Goal: Task Accomplishment & Management: Manage account settings

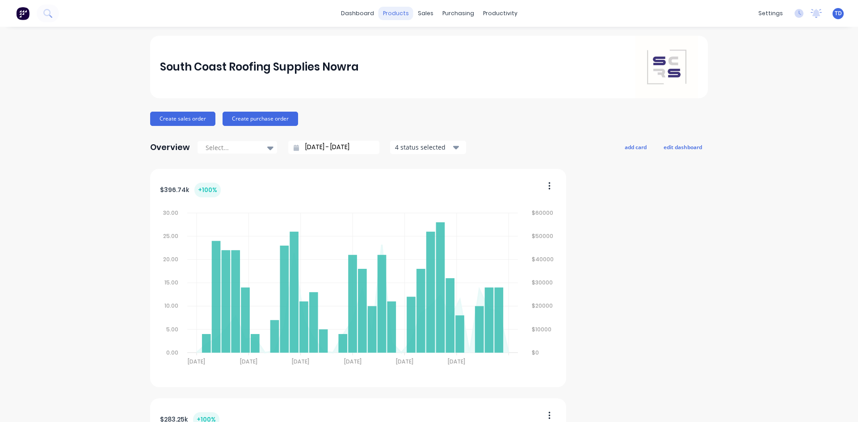
click at [395, 12] on div "products" at bounding box center [395, 13] width 35 height 13
click at [402, 42] on link "Product Catalogue" at bounding box center [436, 42] width 118 height 18
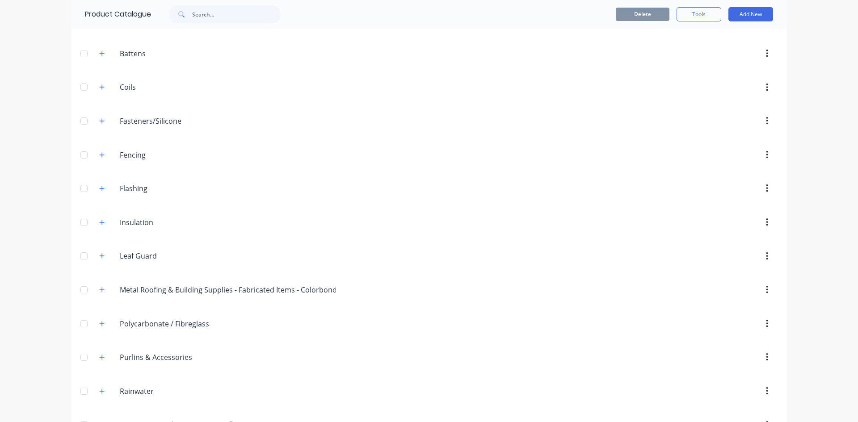
scroll to position [89, 0]
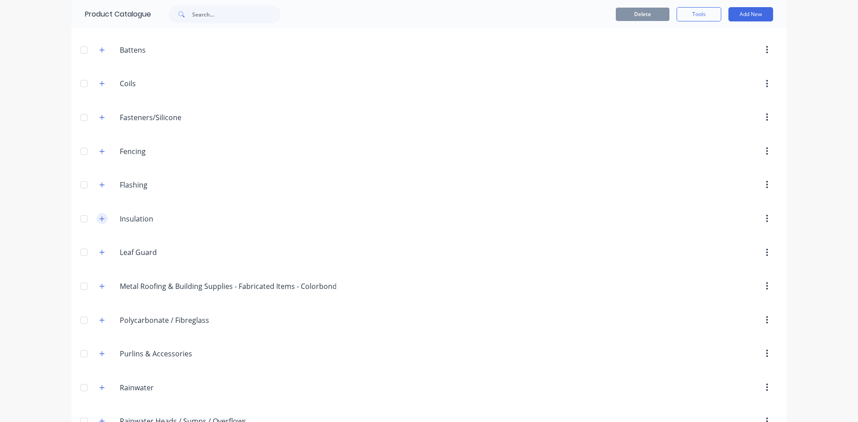
click at [99, 218] on icon "button" at bounding box center [101, 219] width 5 height 6
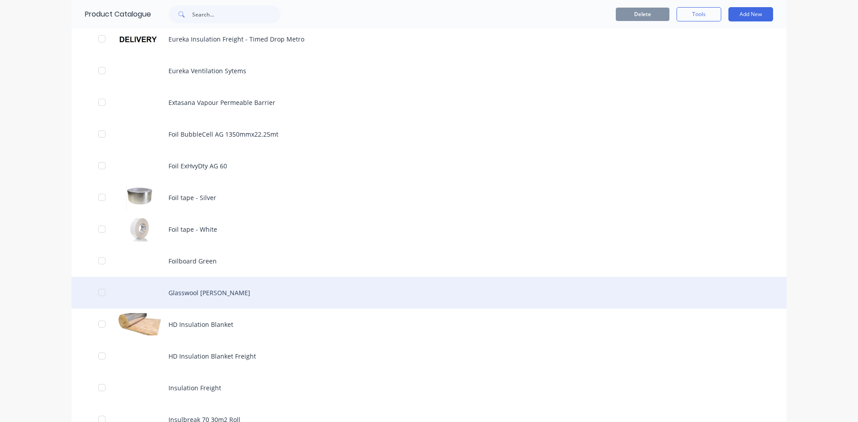
scroll to position [536, 0]
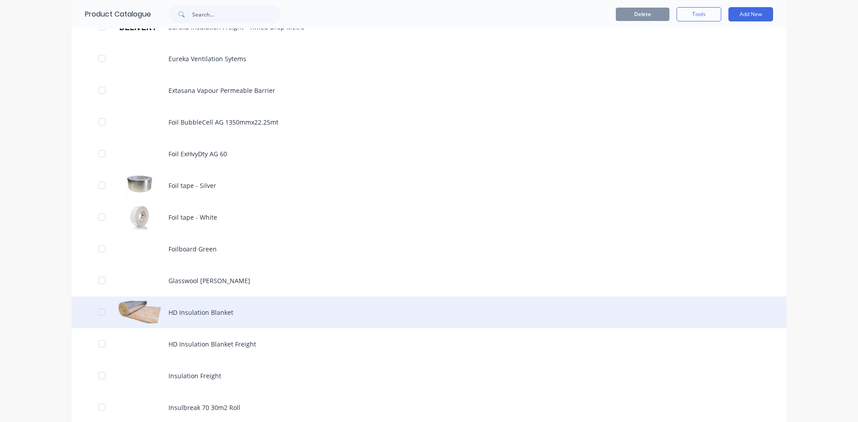
click at [194, 313] on div "HD Insulation Blanket" at bounding box center [428, 313] width 715 height 32
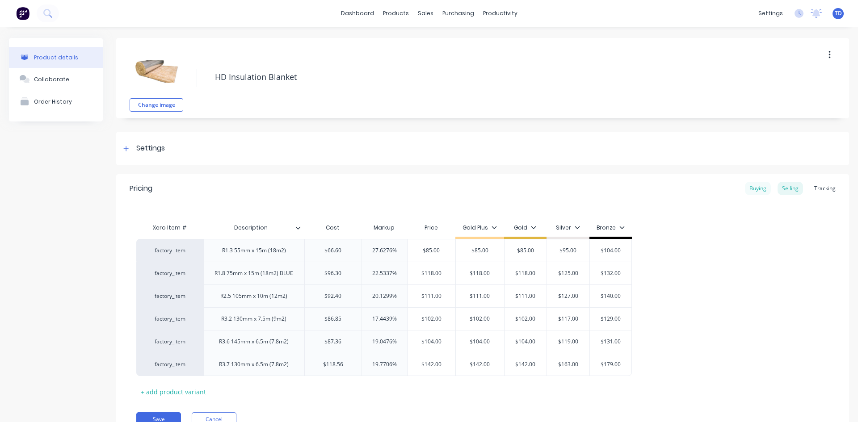
click at [753, 190] on div "Buying" at bounding box center [758, 188] width 26 height 13
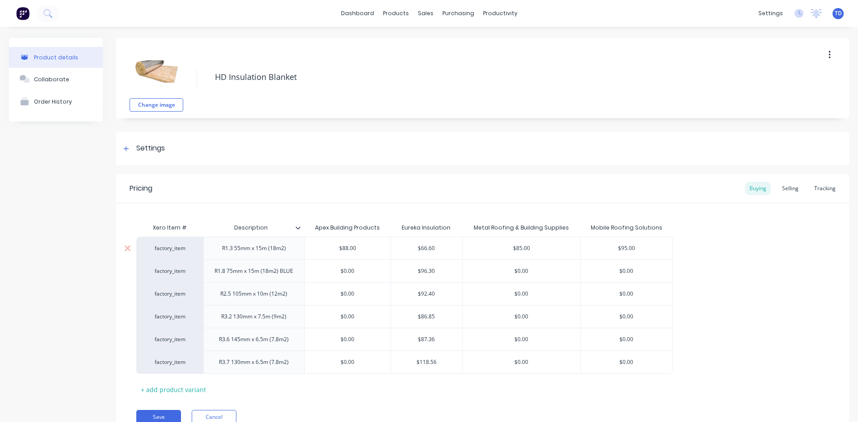
type input "$66.60"
click at [448, 247] on input "$66.60" at bounding box center [426, 248] width 71 height 8
type input "$88.00"
type input "69.06"
type input "$85.00"
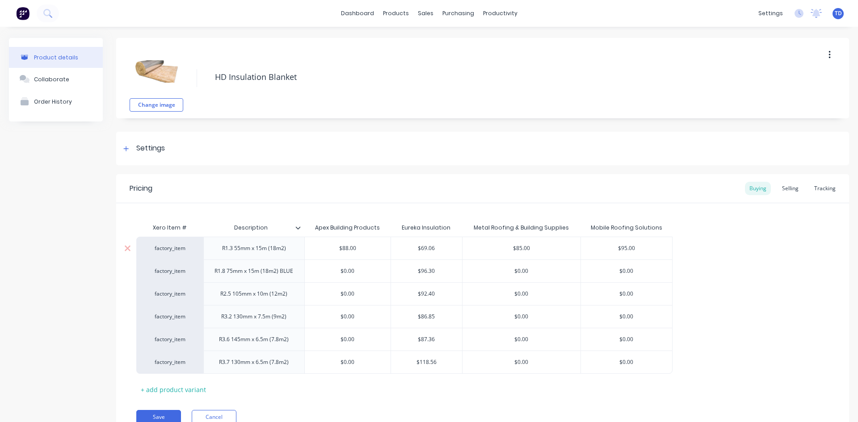
type input "$95.00"
type input "$0.00"
type input "99.86"
type input "$0.00"
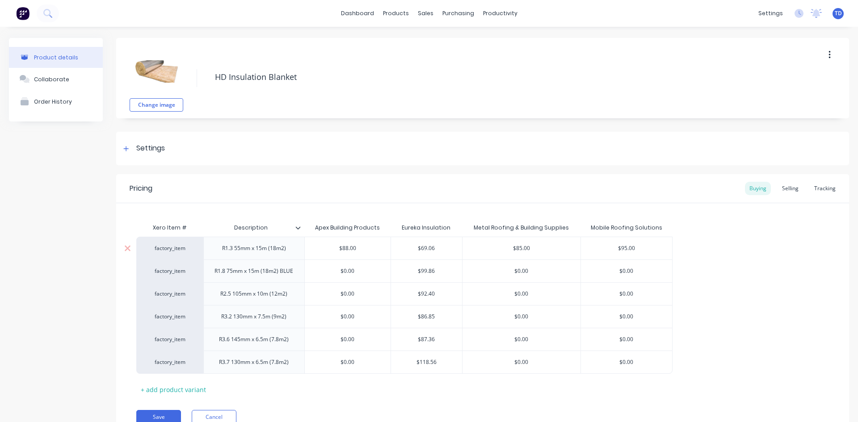
type input "$0.00"
type input "95.82"
type input "$0.00"
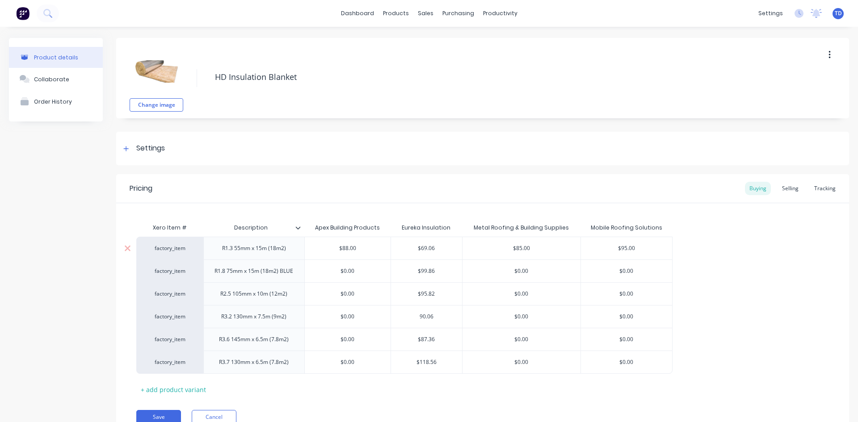
type input "90.06"
type input "$0.00"
type input "90.59"
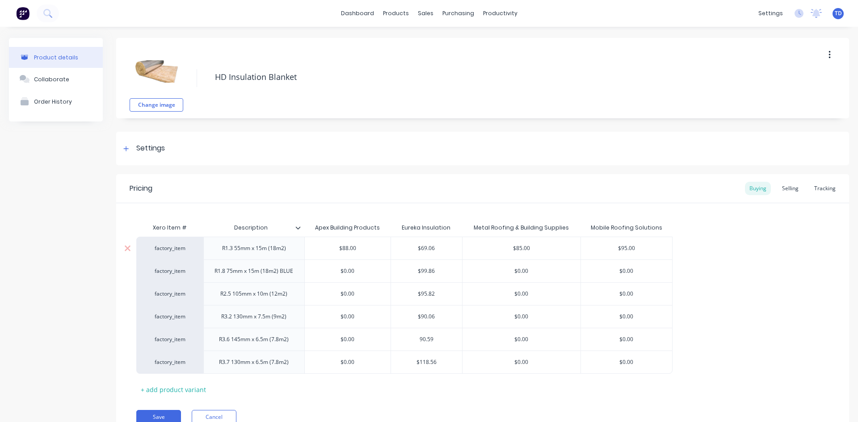
type input "$0.00"
type input "$118.56"
type input "$0.00"
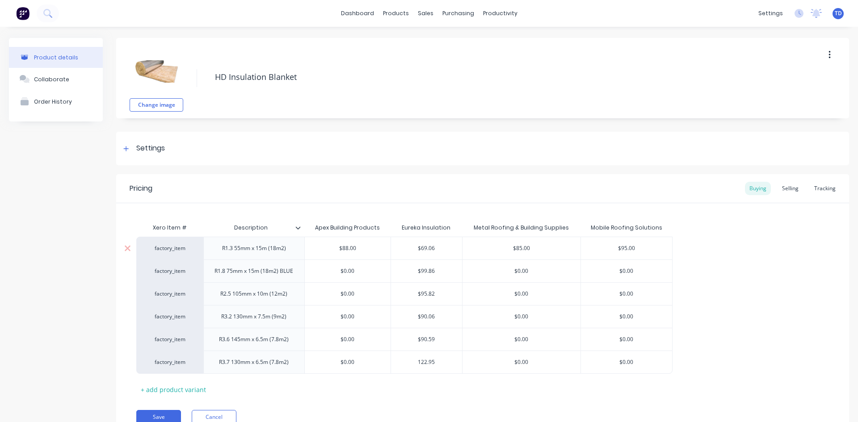
type input "122.95"
click at [780, 188] on div "Selling" at bounding box center [789, 188] width 25 height 13
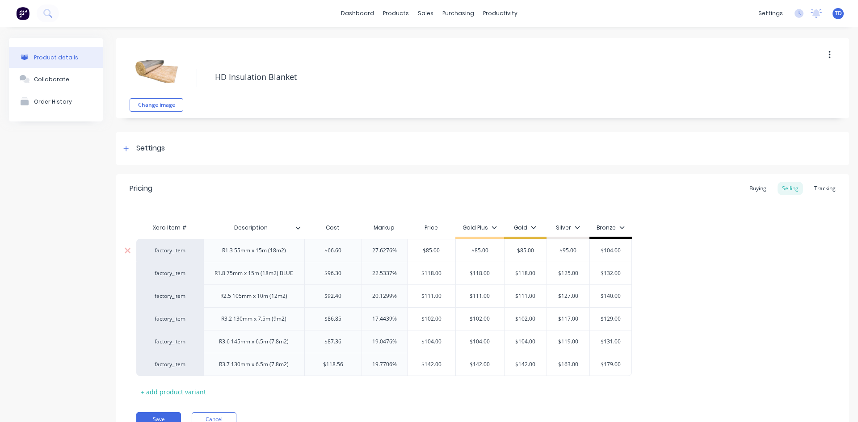
click at [344, 244] on div "$66.60" at bounding box center [333, 250] width 57 height 22
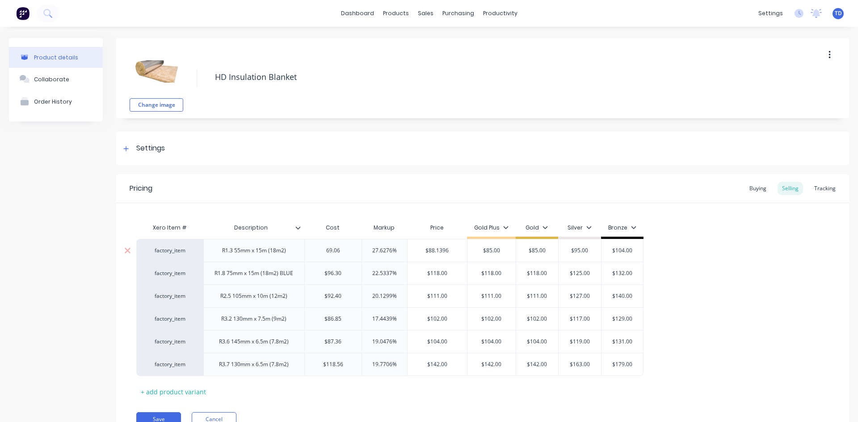
type input "69.06"
type input "27.6276%"
type input "88.20"
type input "$85.00"
type input "$88.20"
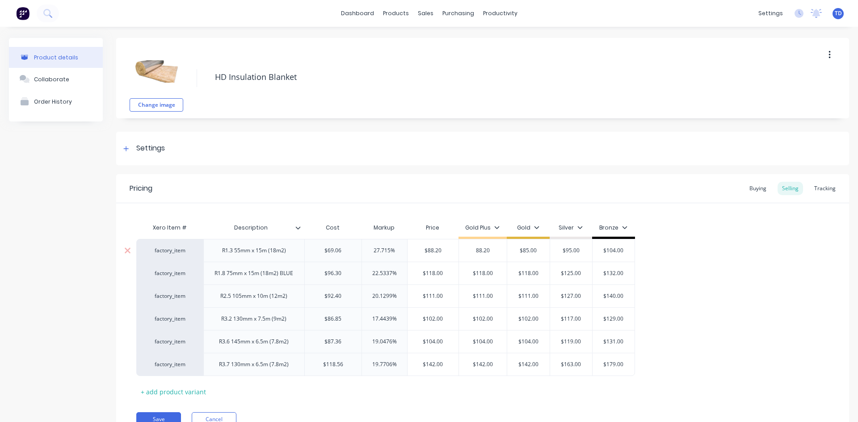
type input "88.20"
type input "$85.00"
type input "$88.20"
type input "88.20"
type input "$95.00"
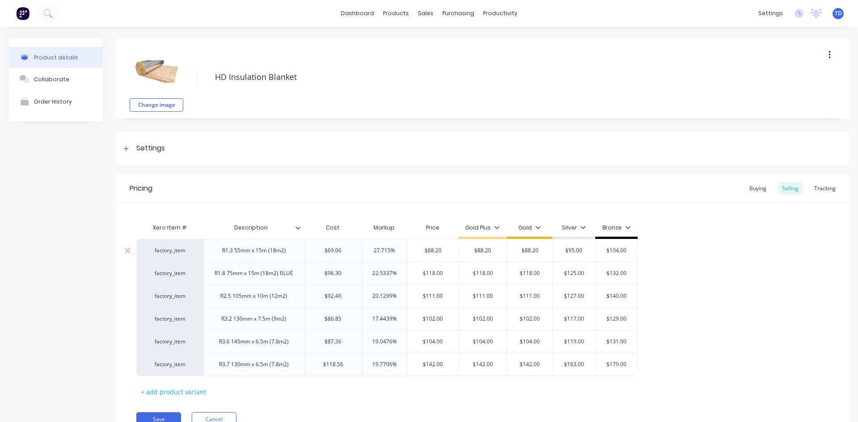
type input "$88.20"
type input "98.20"
type input "107.20"
type input "$96.30"
type input "22.5337%"
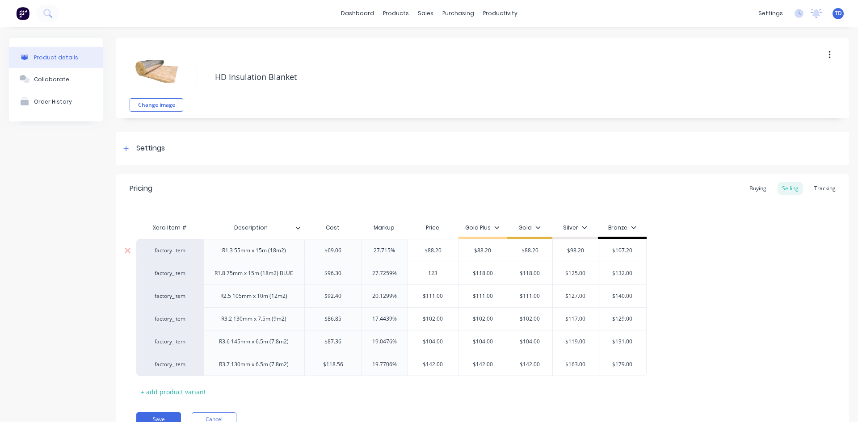
type input "123"
type input "$118.00"
type input "$123.00"
type input "123"
type input "$118.00"
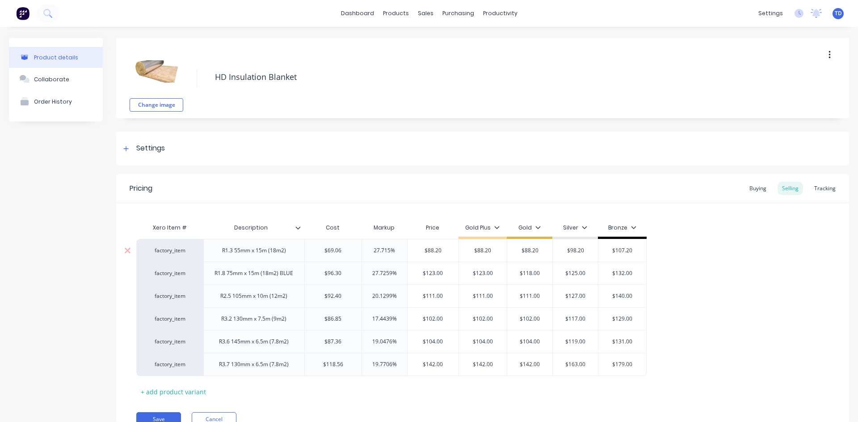
type input "$123.00"
type input "123"
type input "$125.00"
type input "$132.00"
type input "130"
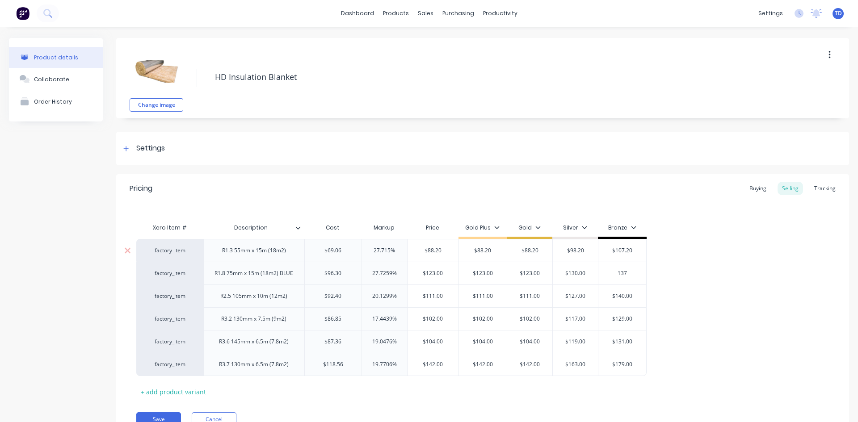
type input "137"
type input "$92.40"
type input "20.1299%"
type input "$111.00"
click at [343, 265] on div "$96.30" at bounding box center [333, 273] width 57 height 22
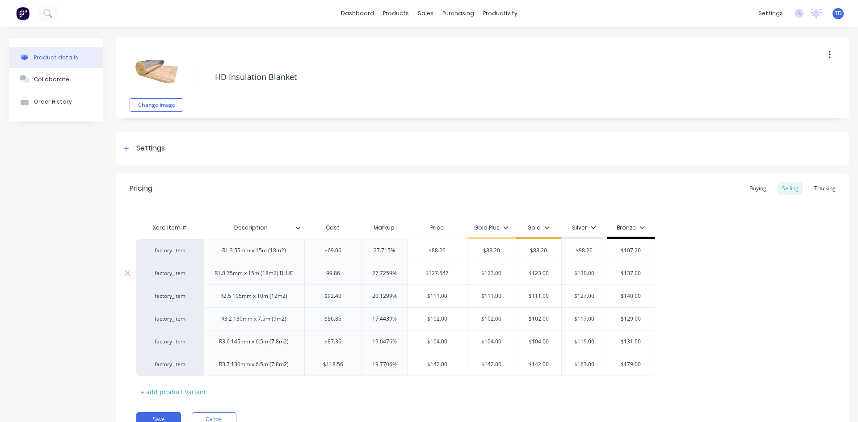
type input "99.86"
type input "27.7259%"
type input "123"
type input "$123.00"
type input "$130.00"
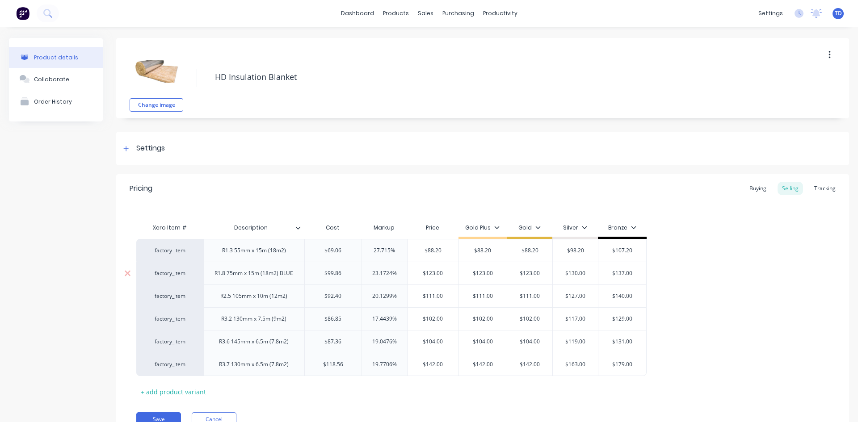
type input "$137.00"
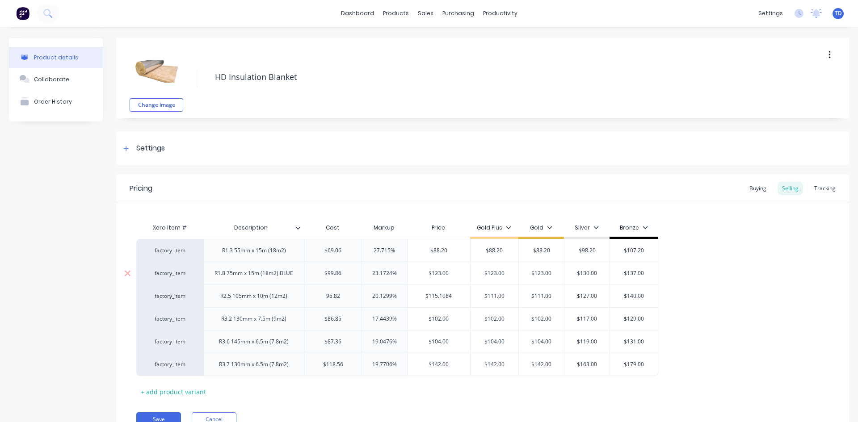
type input "95.82"
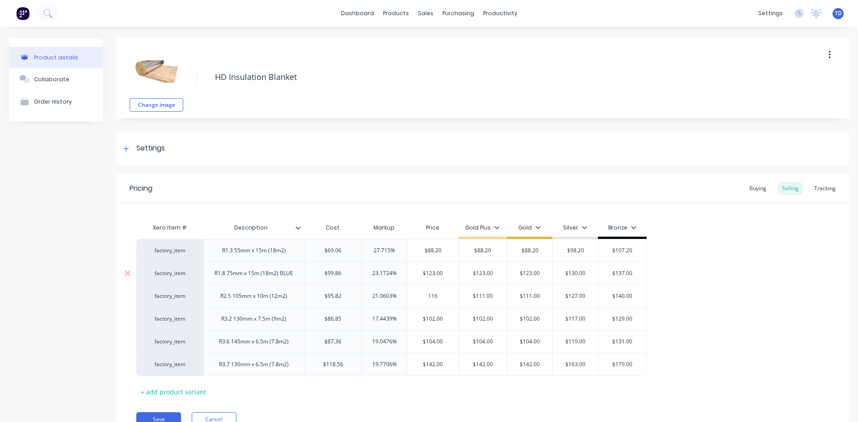
type input "116"
type input "$111.00"
type input "$116.00"
type input "116"
type input "$111.00"
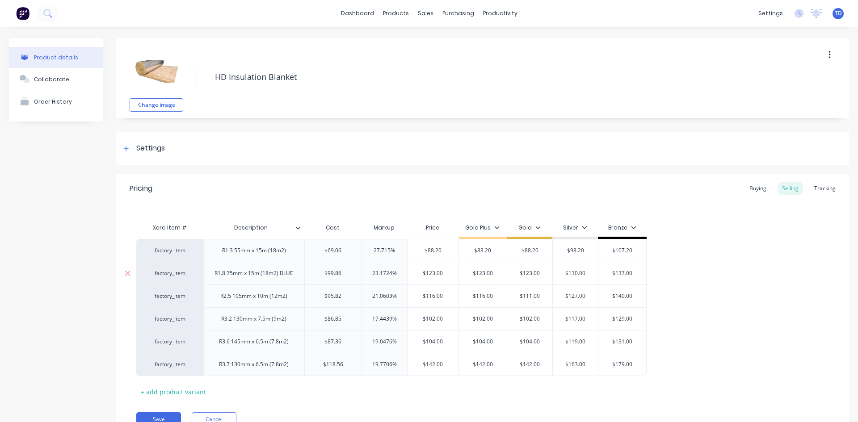
type input "$116.00"
type input "116"
type input "$127.00"
type input "$116.00"
type input "132"
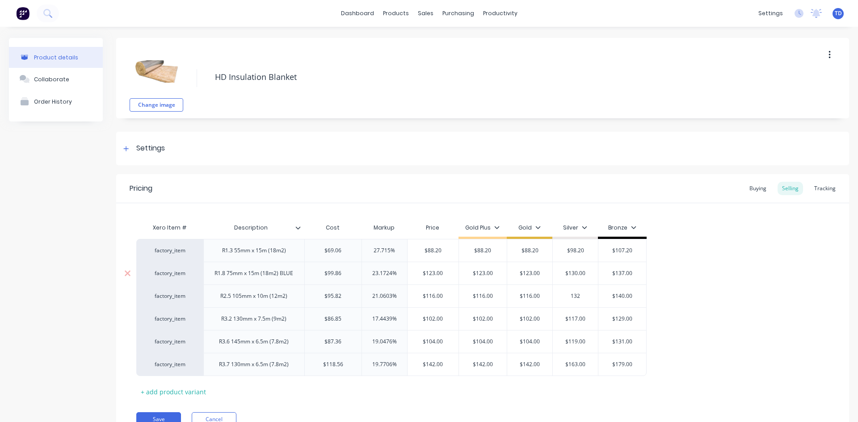
type input "$140.00"
type input "$132.00"
type input "4"
type input "153"
type input "$86.85"
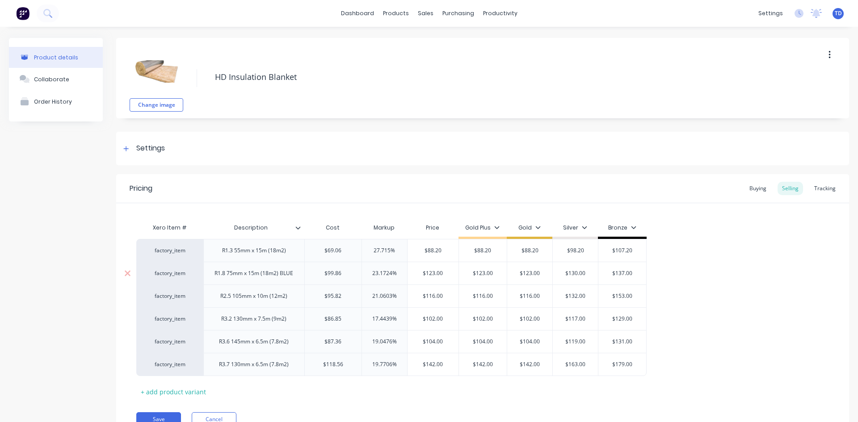
type input "17.4439%"
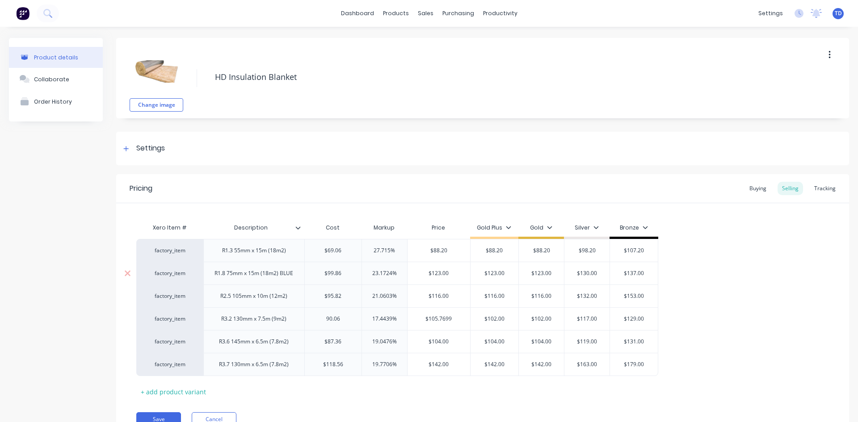
type input "90.06"
type input "10.810"
type input "$102.00"
type input "$10.81"
type input "-87.9969%"
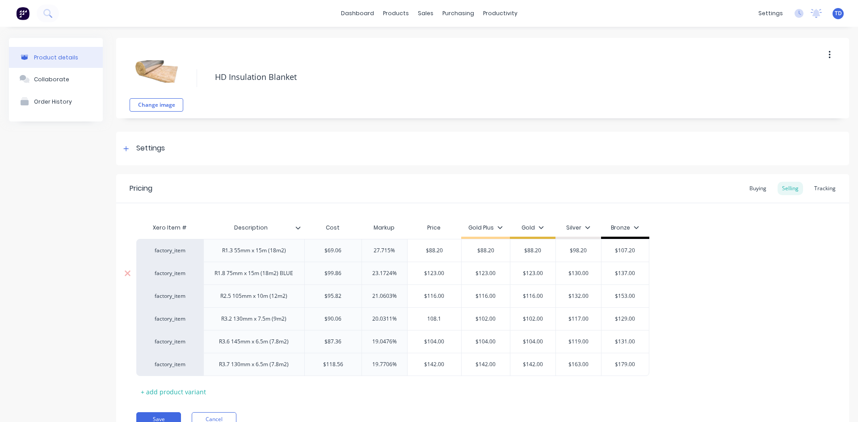
type input "108.1"
type input "$102.00"
type input "$108.10"
type input "108.1"
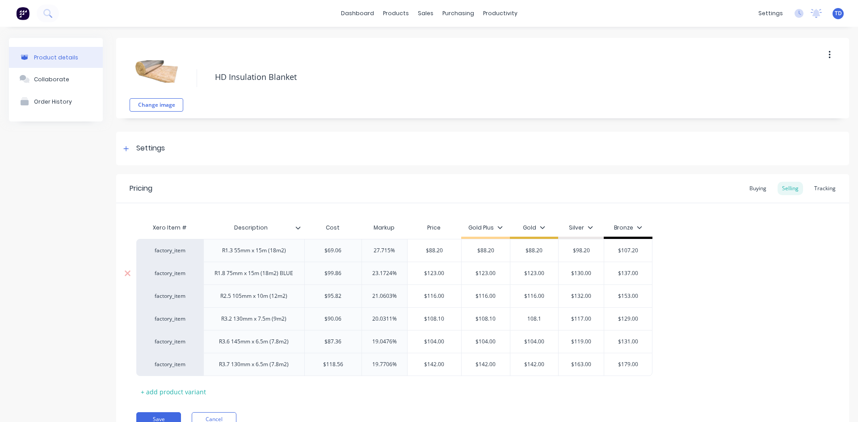
type input "$117.00"
type input "$108.10"
type input "12"
type input "$129.00"
type input "123"
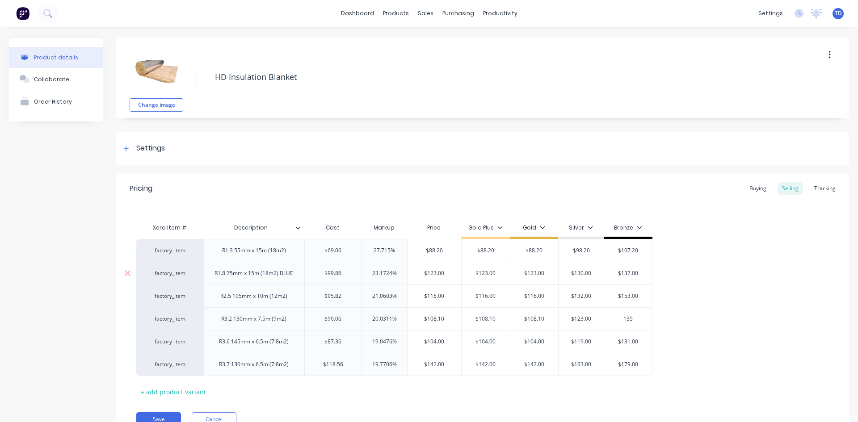
type input "135"
type input "$87.36"
type input "19.0476%"
type input "90.59"
type input "109"
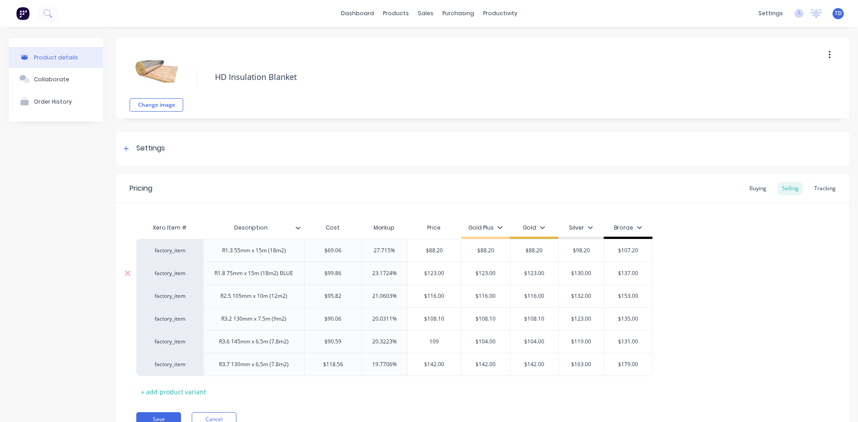
type input "$104.00"
type input "$109.00"
type input "109"
type input "$104.00"
type input "$109.00"
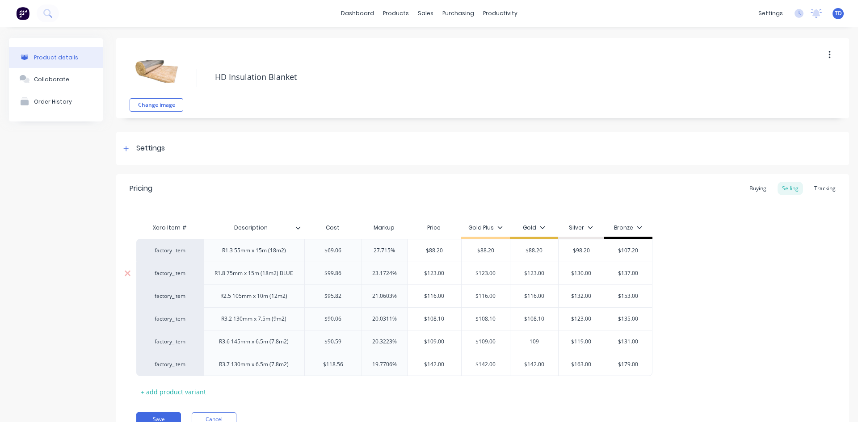
type input "109"
type input "$119.00"
type input "$109.00"
type input "124"
type input "$131.00"
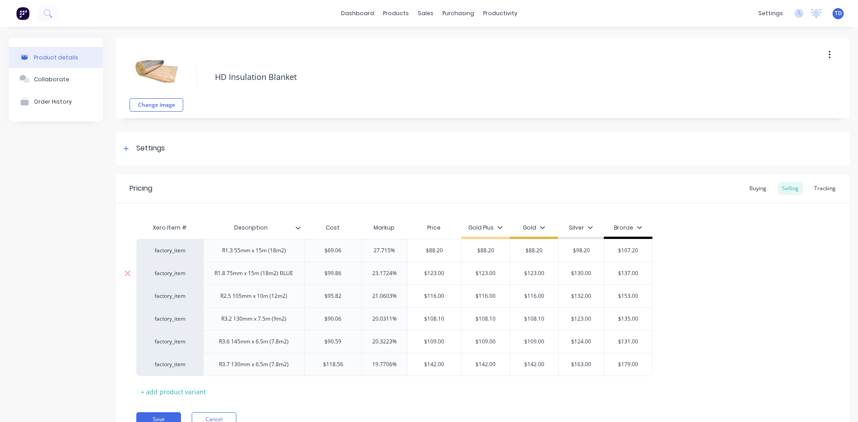
type input "$124.00"
type input "136"
type input "$118.56"
type input "19.7706%"
type input "122.95"
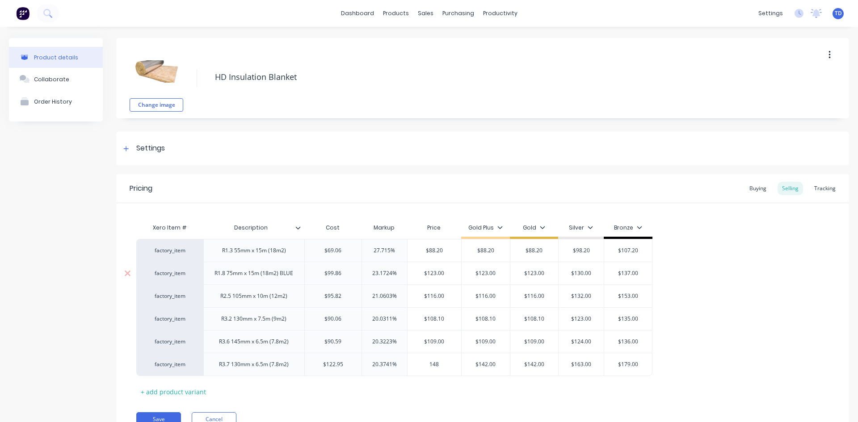
type input "148"
type input "$142.00"
type input "$148.00"
type input "148"
type input "$142.00"
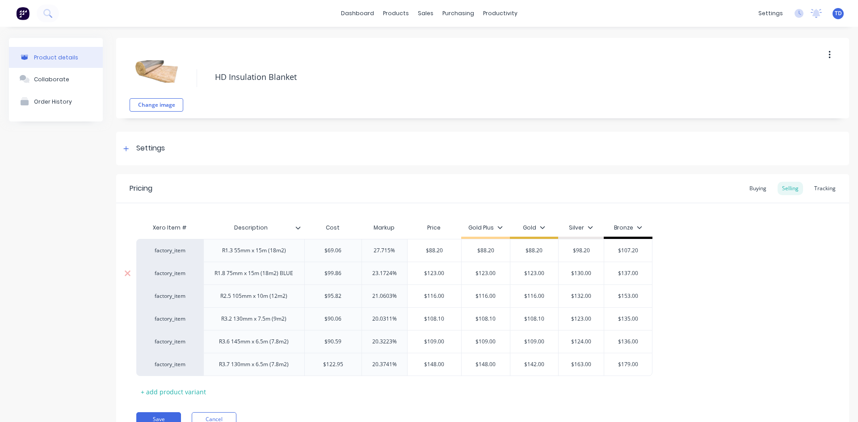
type input "$148.00"
type input "148"
type input "$163.00"
type input "$148.00"
type input "169"
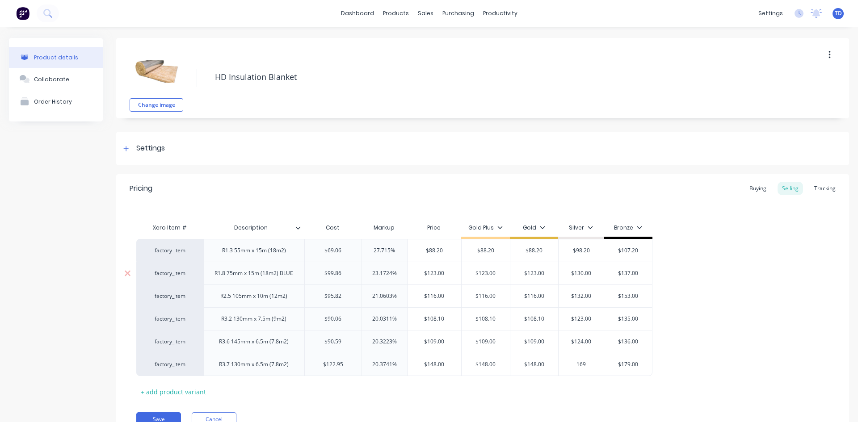
type input "$179.00"
type input "$169.00"
type input "184"
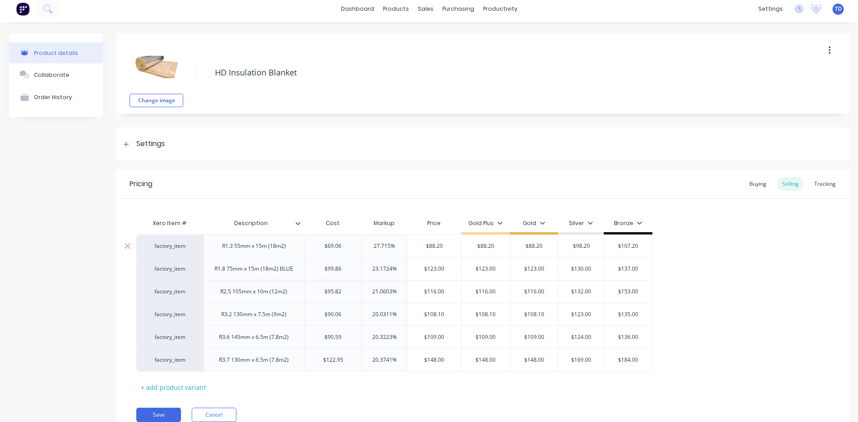
click at [447, 250] on input "$88.20" at bounding box center [434, 246] width 54 height 8
type input "27.715%"
type input "89"
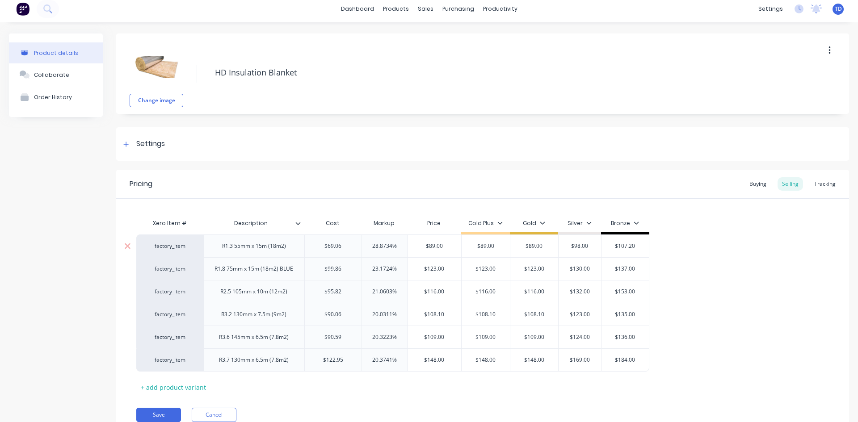
type input "$98.00"
type input "$107.00"
click at [329, 400] on div "Pricing Buying Selling Tracking Xero Item # Description Cost Markup Price Gold …" at bounding box center [482, 303] width 733 height 266
click at [160, 415] on button "Save" at bounding box center [158, 415] width 45 height 14
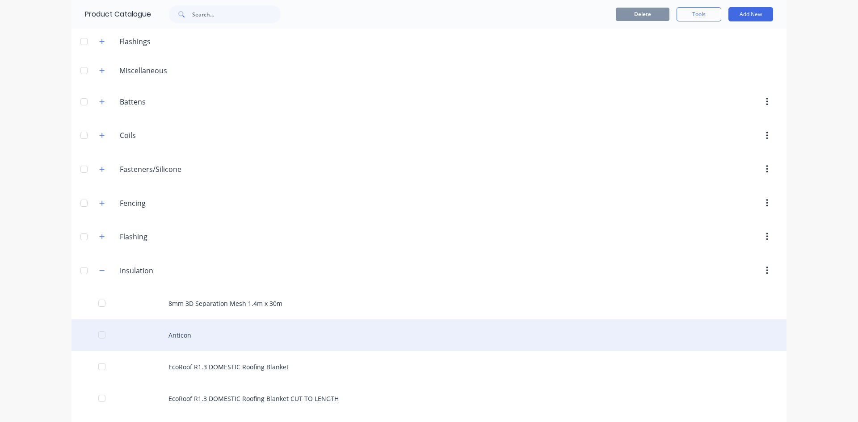
scroll to position [223, 0]
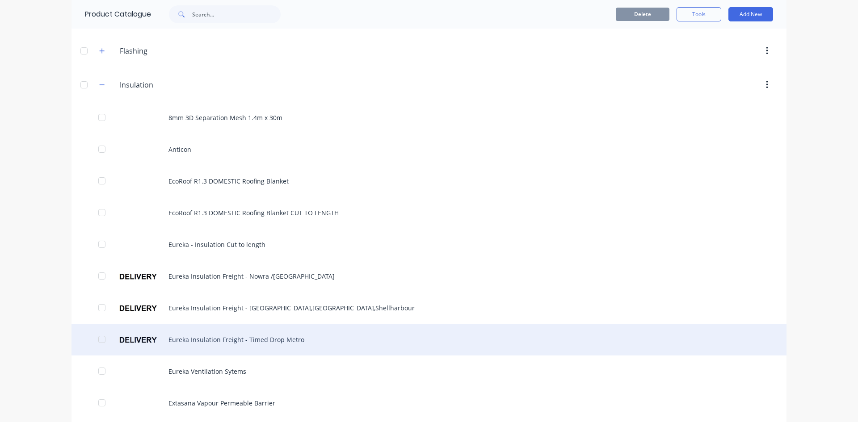
click at [224, 342] on div "Eureka Insulation Freight - Timed Drop Metro" at bounding box center [428, 340] width 715 height 32
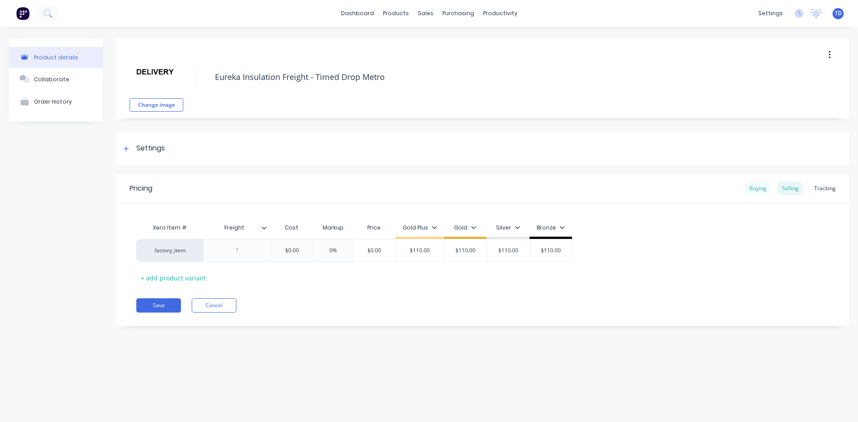
click at [753, 190] on div "Buying" at bounding box center [758, 188] width 26 height 13
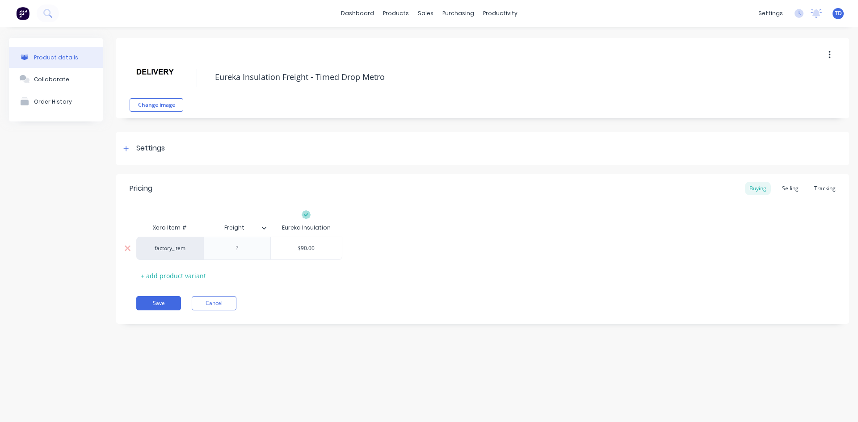
click at [326, 251] on input "$90.00" at bounding box center [306, 248] width 71 height 8
type input "95"
click at [798, 195] on div "Selling" at bounding box center [789, 188] width 25 height 13
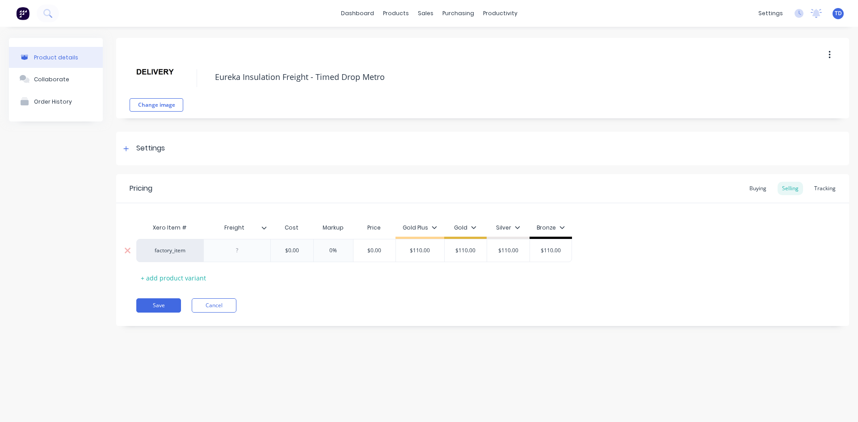
click at [310, 247] on input "$0.00" at bounding box center [291, 251] width 45 height 8
type input "95"
type input "0%"
type input "120"
type input "$110.00"
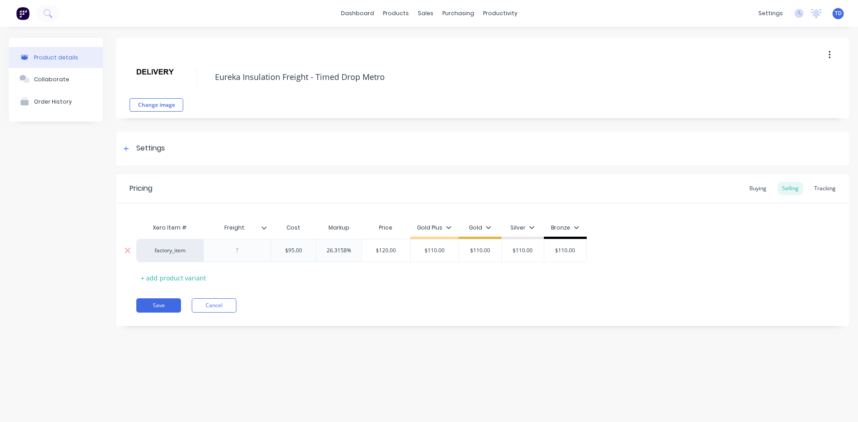
type input "$120.00"
type input "120"
type input "$110.00"
type input "$120.00"
type input "120"
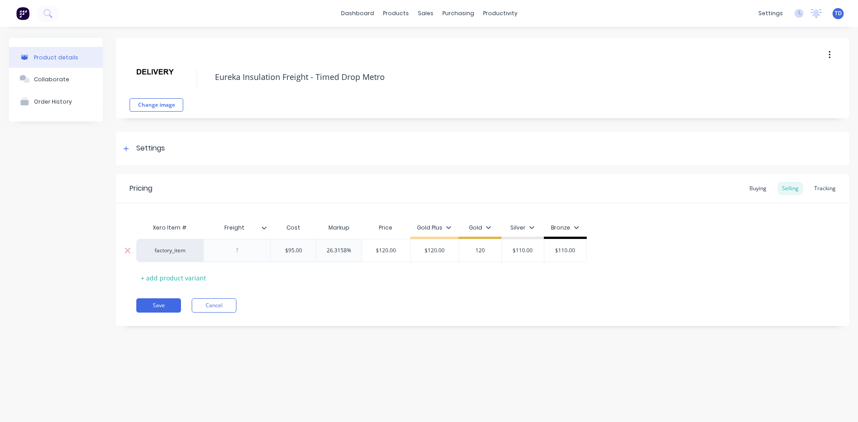
type input "$110.00"
type input "$120.00"
type input "120"
type input "$110.00"
type input "$120.00"
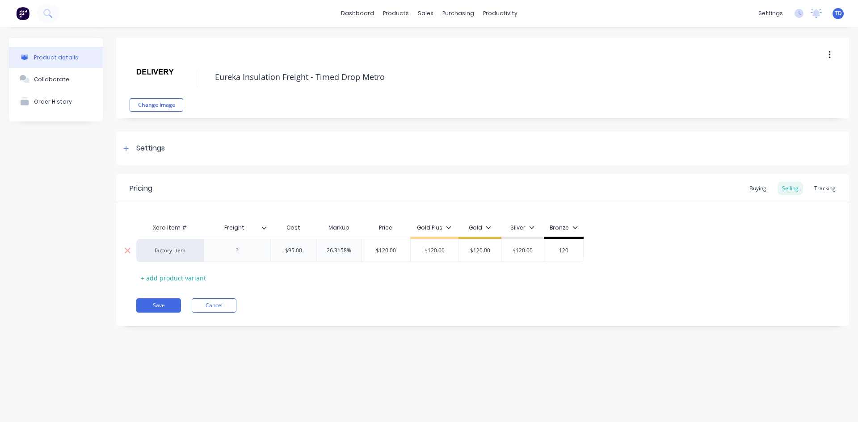
type input "120"
click at [154, 307] on button "Save" at bounding box center [158, 305] width 45 height 14
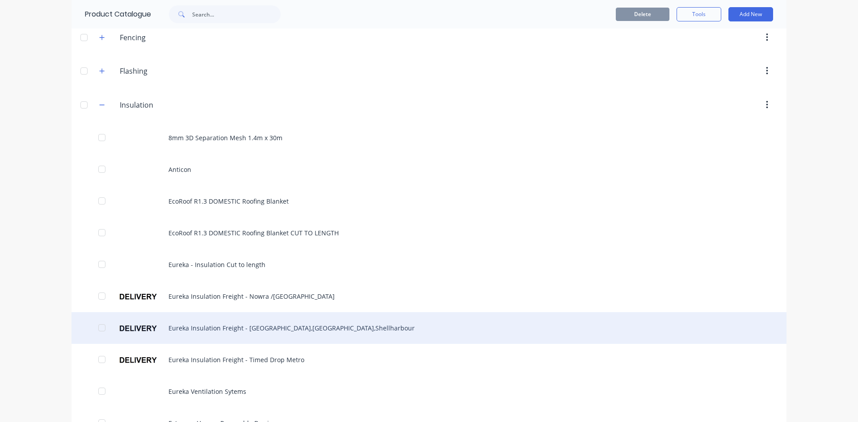
scroll to position [223, 0]
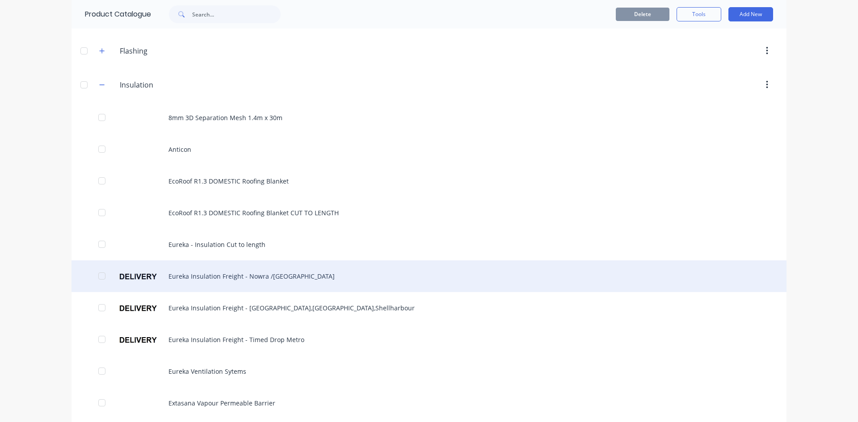
click at [188, 280] on div "Eureka Insulation Freight - Nowra /[GEOGRAPHIC_DATA]" at bounding box center [428, 276] width 715 height 32
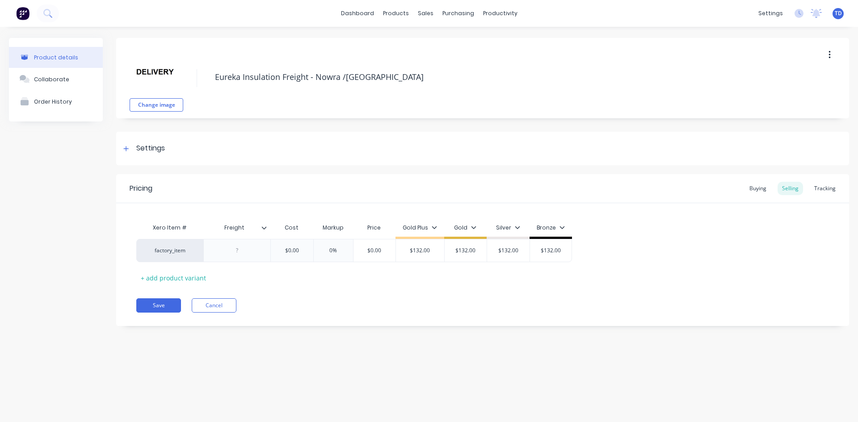
click at [752, 188] on div "Buying" at bounding box center [758, 188] width 26 height 13
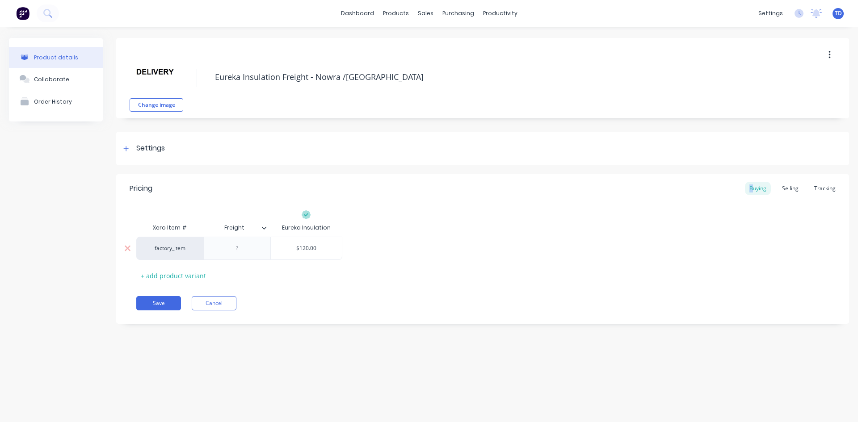
click at [322, 252] on div "$120.00" at bounding box center [306, 248] width 71 height 22
type input "130"
click at [799, 187] on div "Selling" at bounding box center [789, 188] width 25 height 13
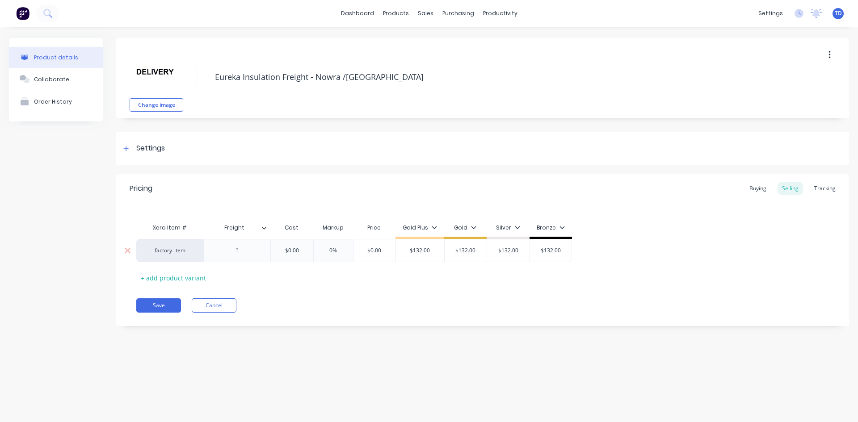
click at [297, 246] on div "$0.00" at bounding box center [291, 250] width 45 height 22
type input "130"
type input "0%"
type input "$130.00"
type input "10"
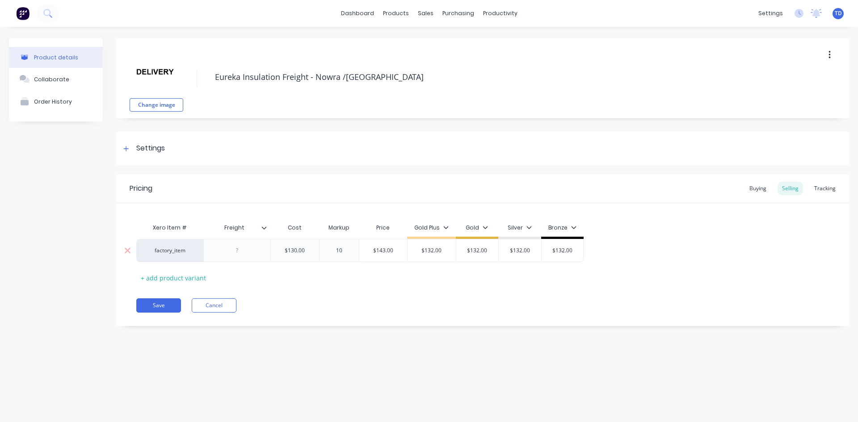
type input "$143.00"
type input "$132.00"
type input "145"
type input "$132.00"
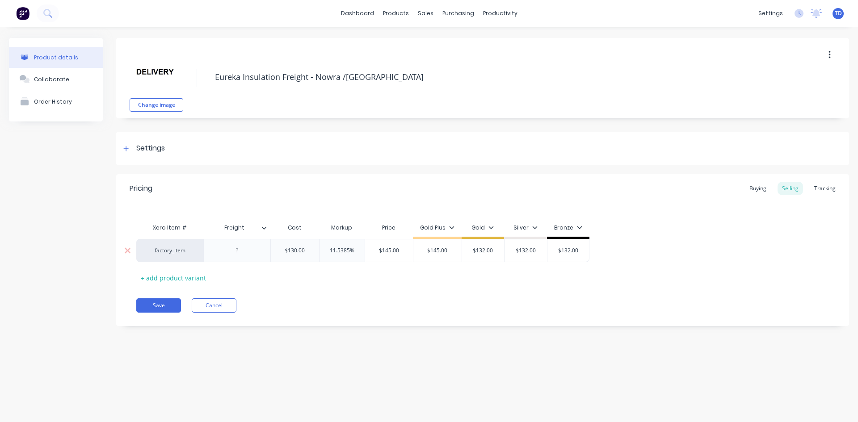
type input "$145.00"
type input "145"
type input "$132.00"
type input "$145.00"
type input "145"
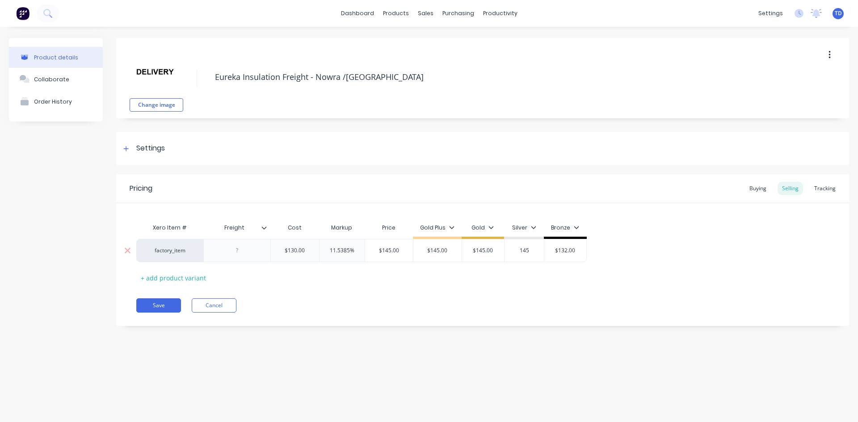
type input "$132.00"
type input "$145.00"
type input "145"
click at [153, 305] on button "Save" at bounding box center [158, 305] width 45 height 14
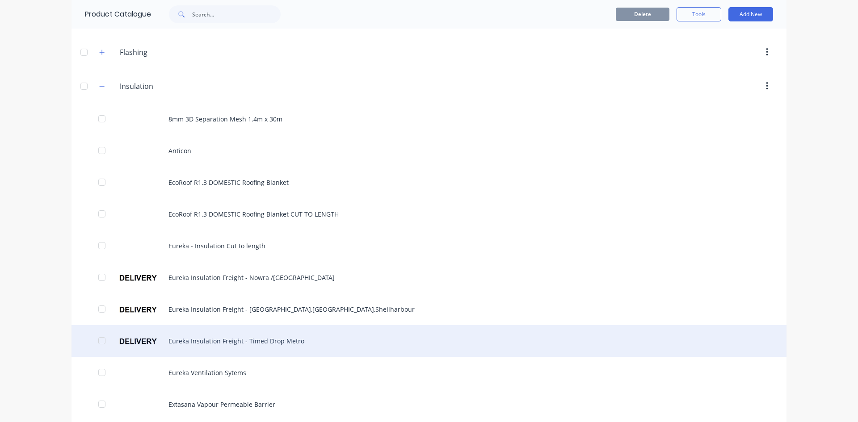
scroll to position [268, 0]
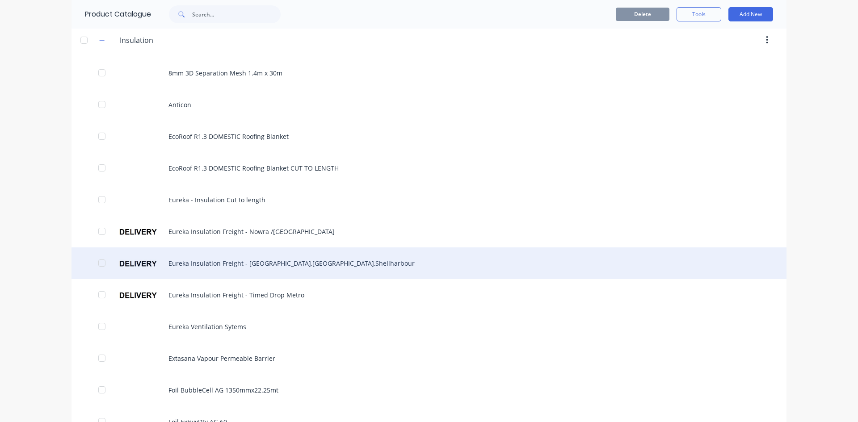
click at [202, 267] on div "Eureka Insulation Freight - [GEOGRAPHIC_DATA],[GEOGRAPHIC_DATA],Shellharbour" at bounding box center [428, 263] width 715 height 32
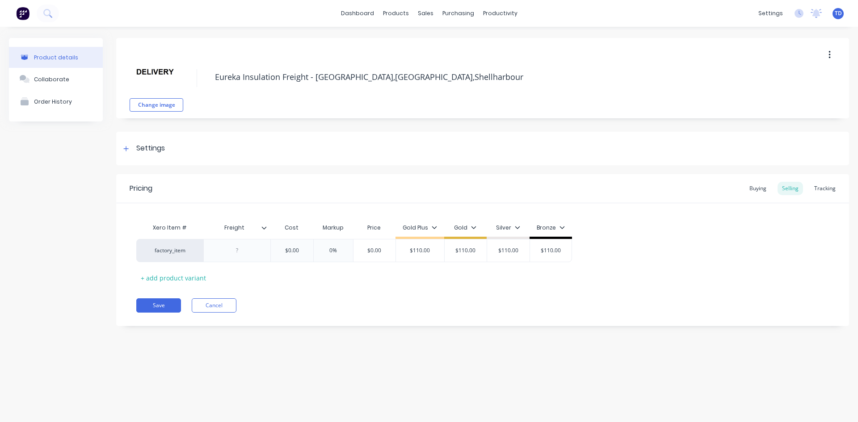
drag, startPoint x: 753, startPoint y: 188, endPoint x: 671, endPoint y: 186, distance: 81.8
click at [753, 188] on div "Buying" at bounding box center [758, 188] width 26 height 13
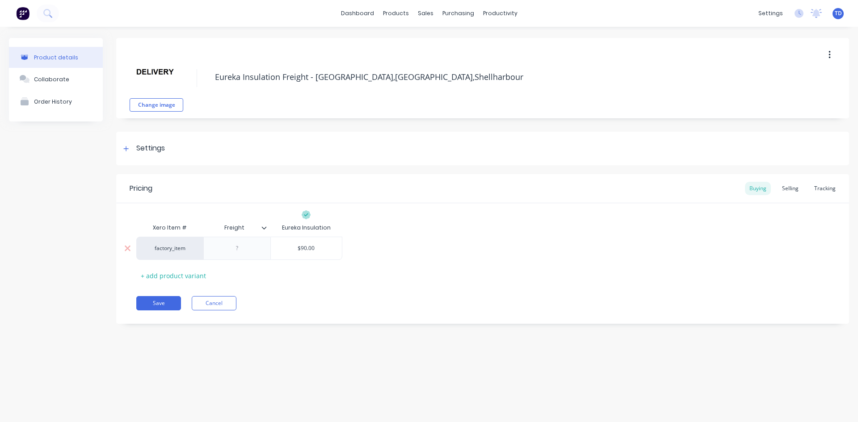
click at [325, 247] on input "$90.00" at bounding box center [306, 248] width 71 height 8
type input "80"
click at [787, 189] on div "Selling" at bounding box center [789, 188] width 25 height 13
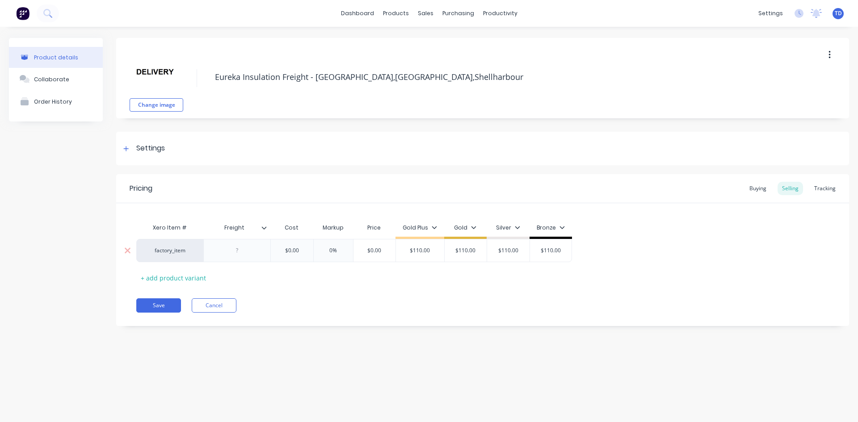
type input "$0.00"
click at [307, 251] on input "$0.00" at bounding box center [291, 251] width 45 height 8
type input "0%"
type input "$0.00"
type input "80"
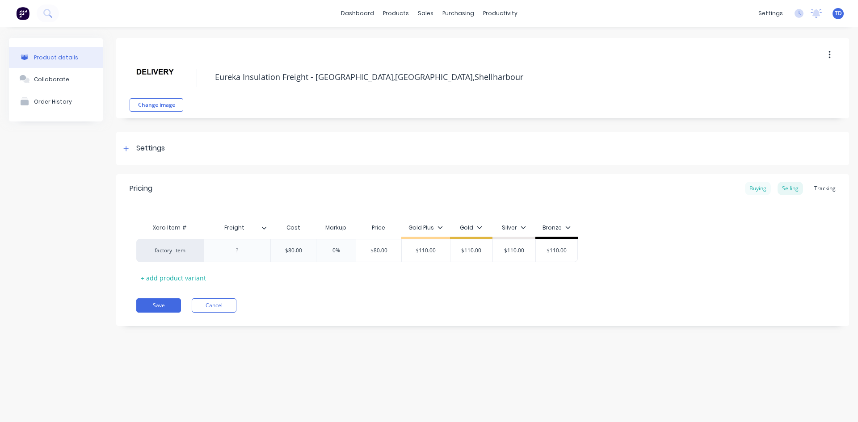
click at [761, 189] on div "Buying" at bounding box center [758, 188] width 26 height 13
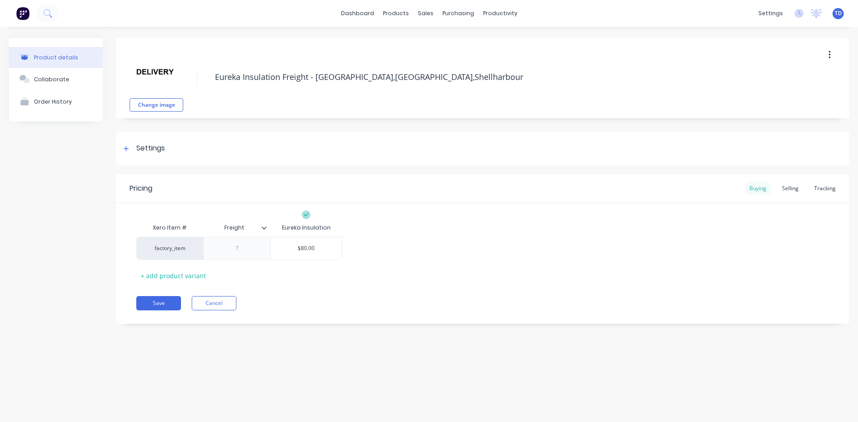
drag, startPoint x: 787, startPoint y: 193, endPoint x: 747, endPoint y: 191, distance: 40.7
click at [788, 193] on div "Selling" at bounding box center [789, 188] width 25 height 13
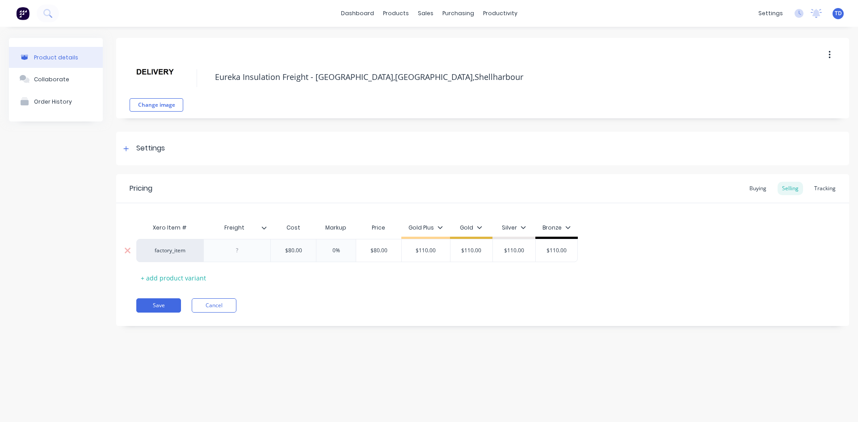
type input "$110.00"
click at [414, 254] on input "$110.00" at bounding box center [426, 251] width 48 height 8
type input "$80.00"
click at [385, 248] on input "$80.00" at bounding box center [378, 251] width 45 height 8
type input "0%"
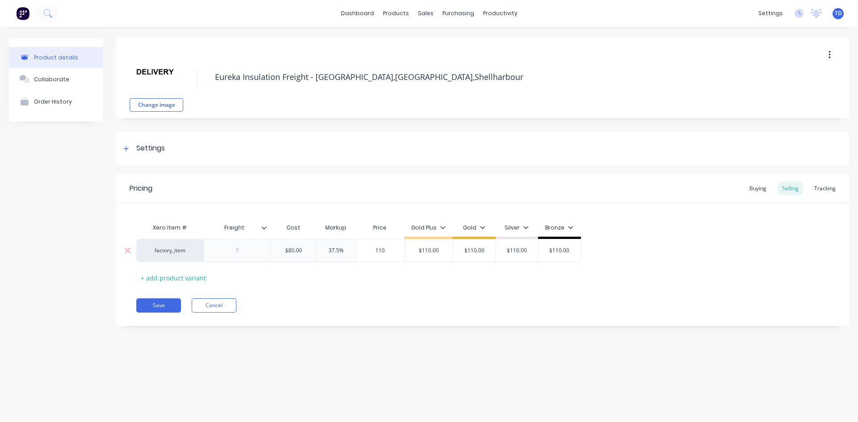
type input "110"
click at [763, 188] on div "Buying" at bounding box center [758, 188] width 26 height 13
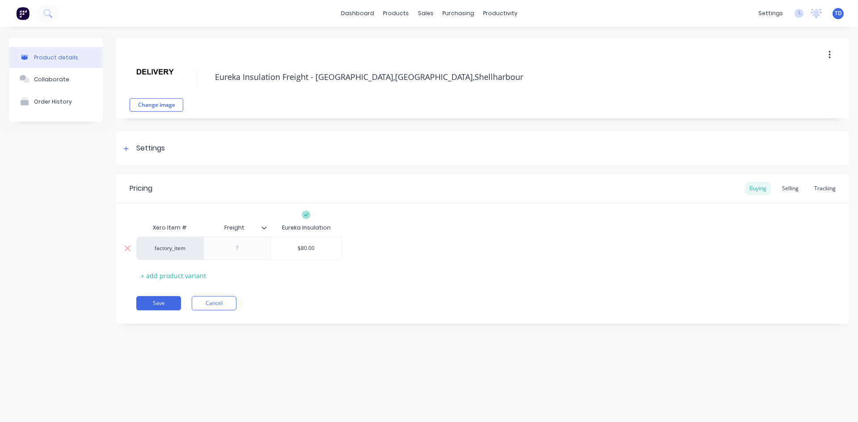
click at [328, 249] on input "$80.00" at bounding box center [306, 248] width 71 height 8
type input "100"
drag, startPoint x: 786, startPoint y: 190, endPoint x: 743, endPoint y: 188, distance: 42.5
click at [786, 190] on div "Selling" at bounding box center [789, 188] width 25 height 13
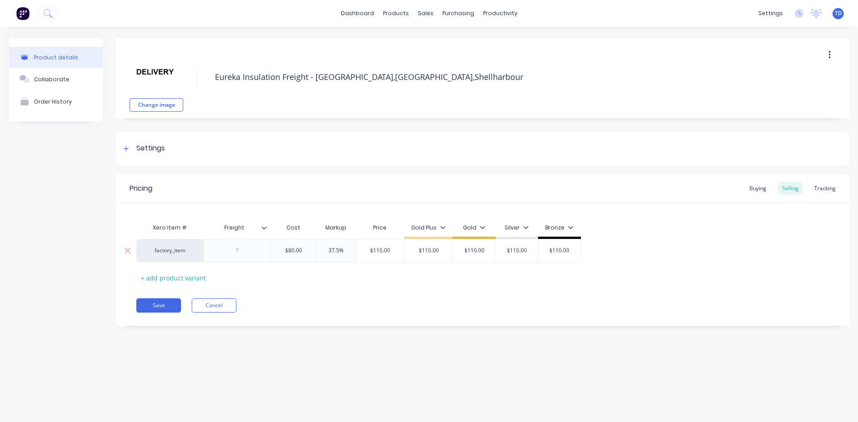
click at [299, 247] on input "$80.00" at bounding box center [293, 251] width 45 height 8
type input "100"
type input "37.5%"
type input "$137.50110"
type input "37.5011%"
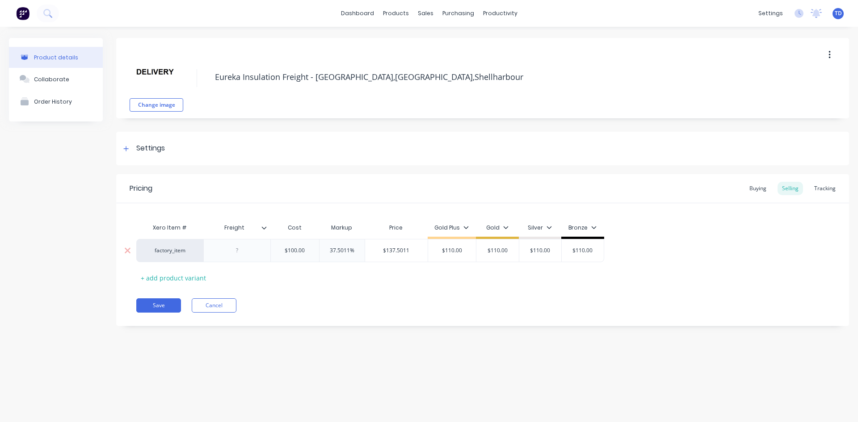
type input "$100.00"
type input "110"
type input "$110.00"
type input "120"
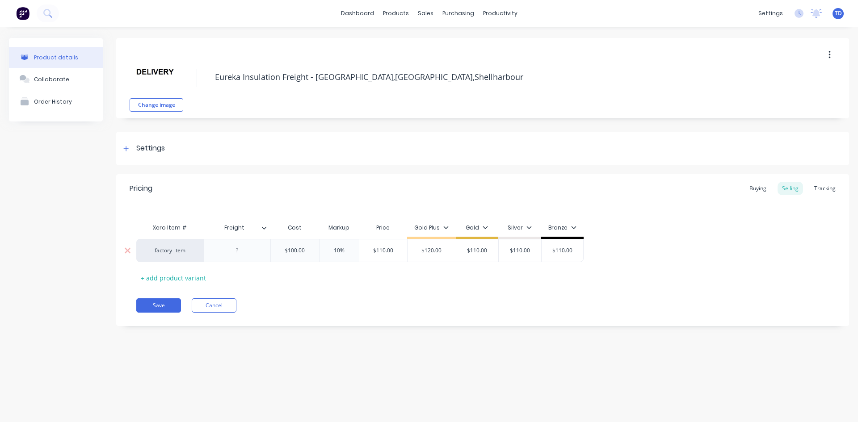
type input "$110.00"
type input "$120.00"
type input "120"
type input "$110.00"
type input "$120.00"
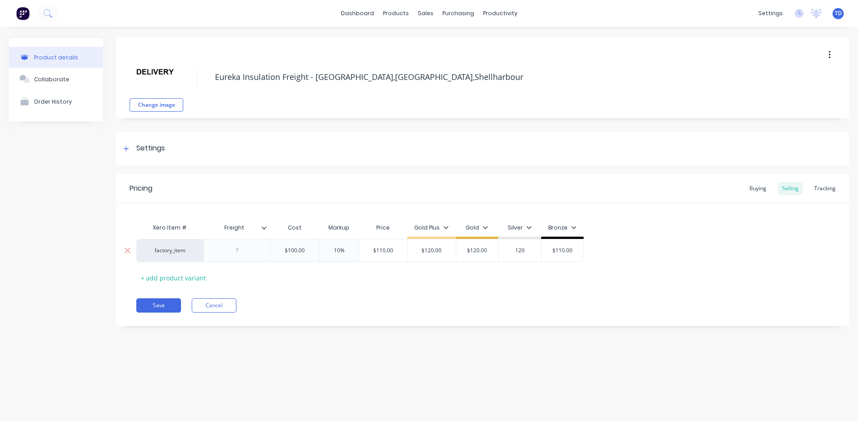
type input "120"
type input "$110.00"
type input "$120.00"
type input "120"
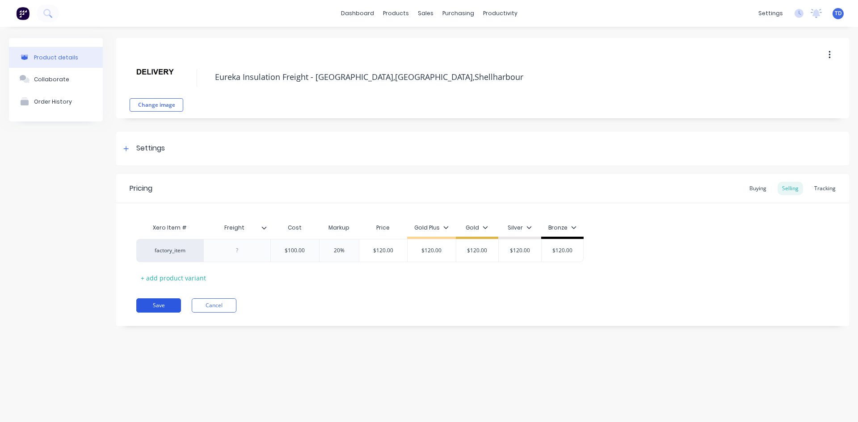
click at [153, 306] on button "Save" at bounding box center [158, 305] width 45 height 14
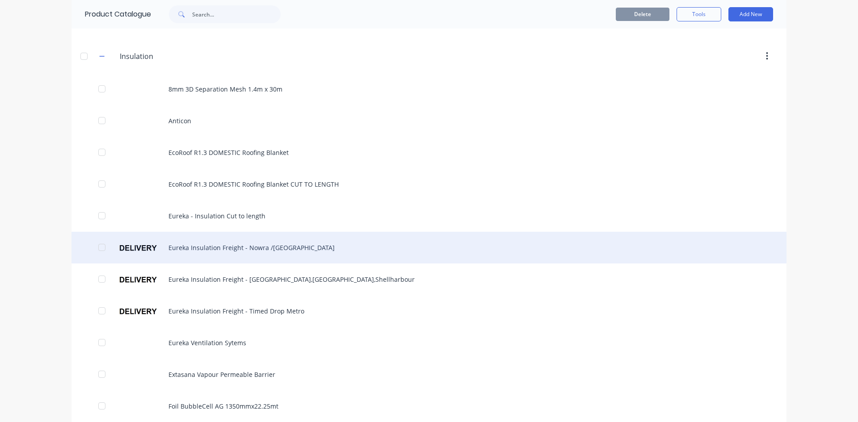
scroll to position [268, 0]
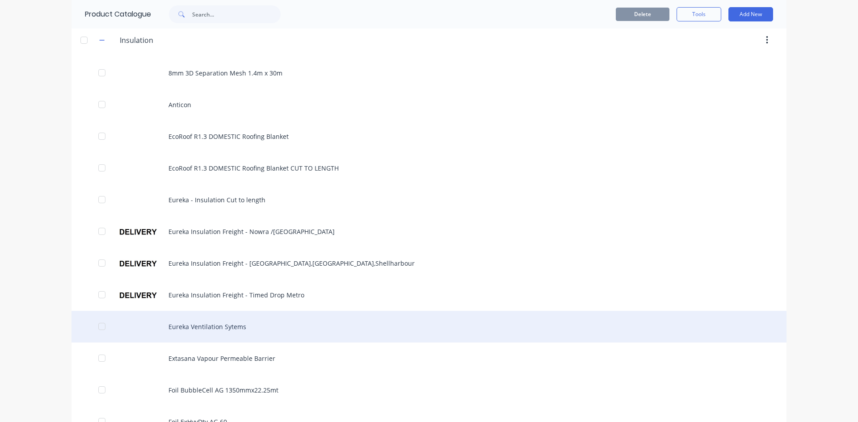
click at [226, 329] on div "Eureka Ventilation Sytems" at bounding box center [428, 327] width 715 height 32
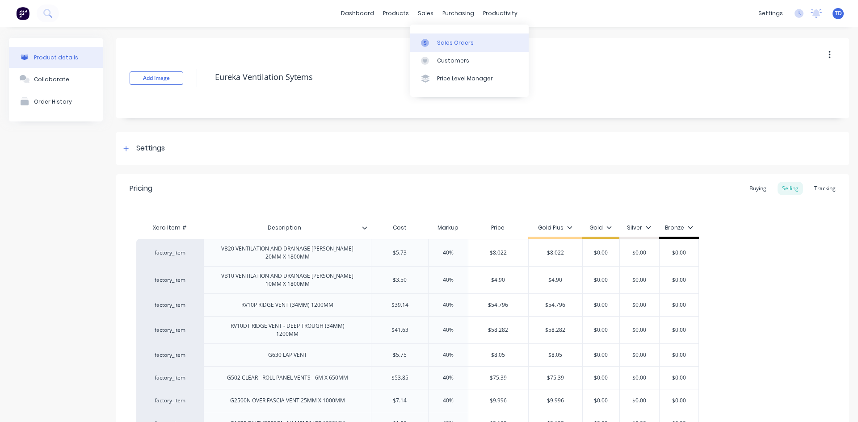
click at [437, 44] on div "Sales Orders" at bounding box center [455, 43] width 37 height 8
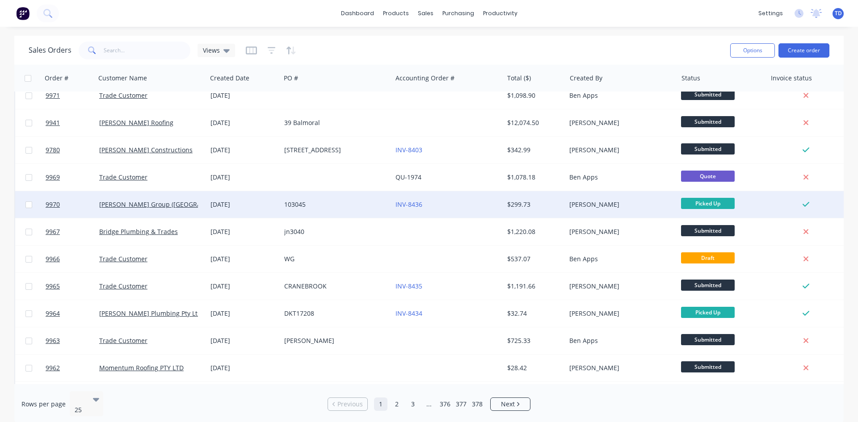
scroll to position [393, 0]
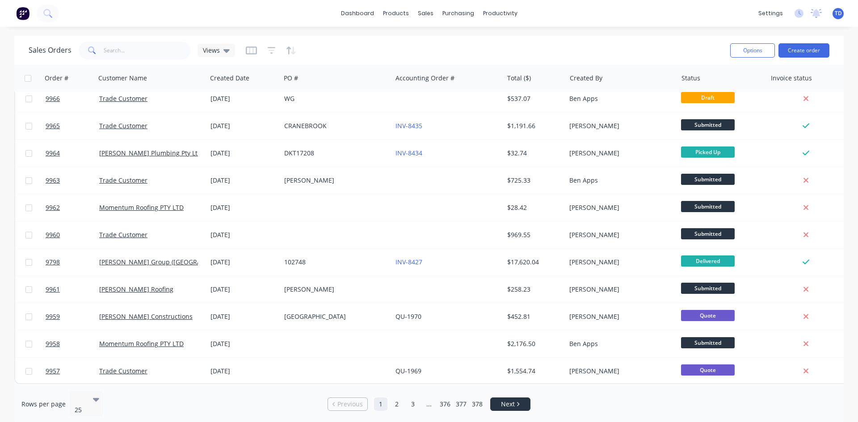
click at [495, 403] on link "Next" at bounding box center [509, 404] width 39 height 9
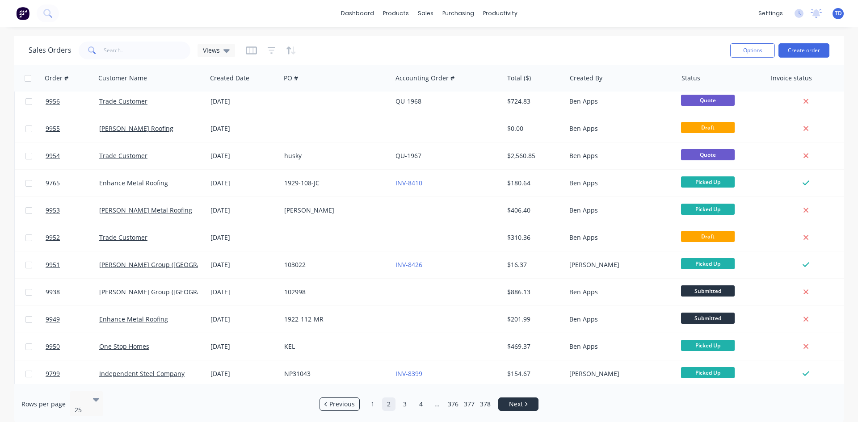
scroll to position [0, 0]
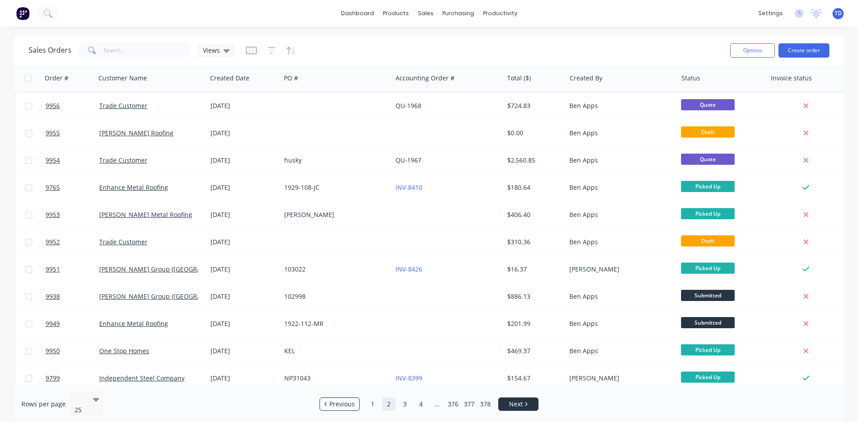
click at [509, 401] on span "Next" at bounding box center [516, 404] width 14 height 9
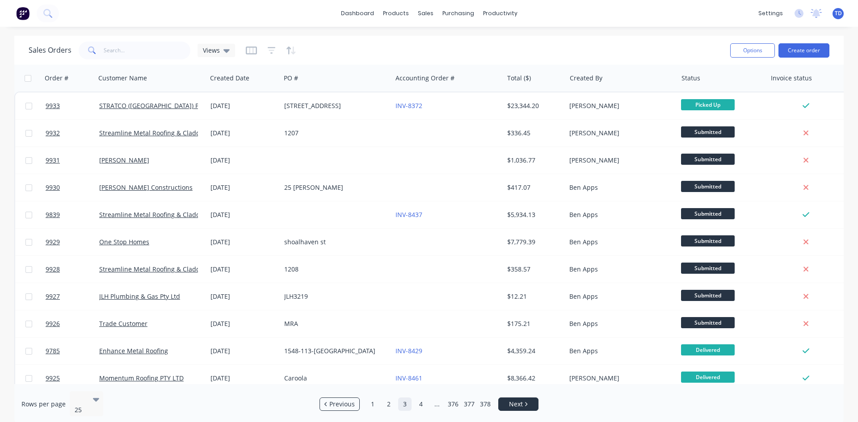
click at [509, 401] on span "Next" at bounding box center [516, 404] width 14 height 9
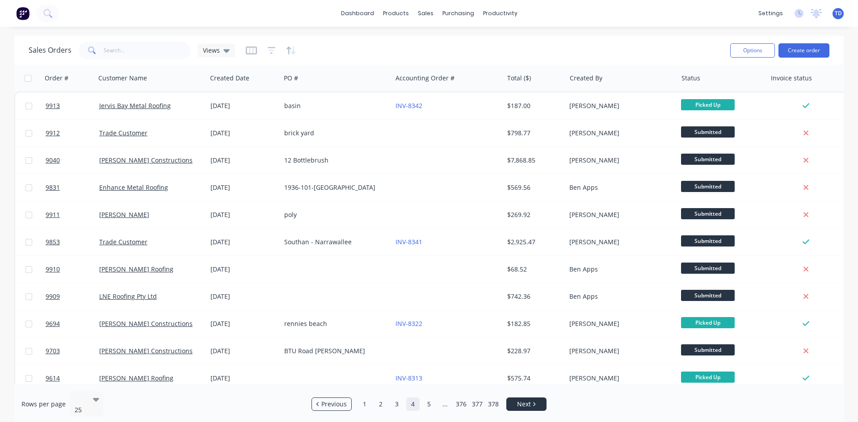
click at [509, 401] on link "Next" at bounding box center [525, 404] width 39 height 9
